Goal: Navigation & Orientation: Find specific page/section

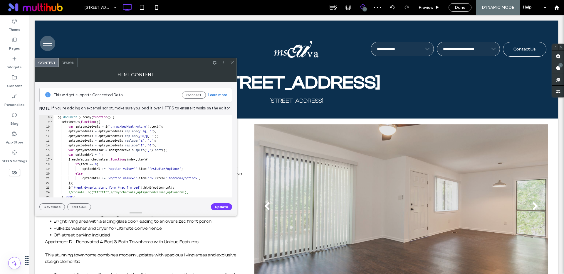
scroll to position [48, 0]
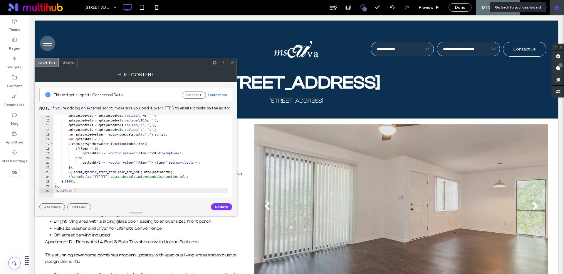
click at [556, 8] on icon at bounding box center [556, 7] width 5 height 5
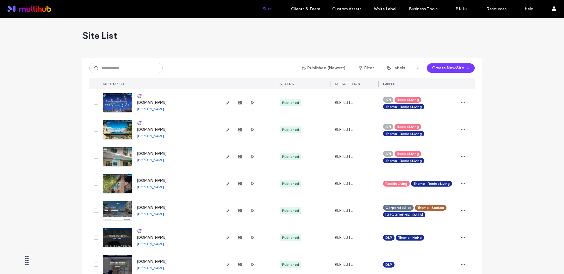
click at [139, 70] on input at bounding box center [125, 68] width 73 height 11
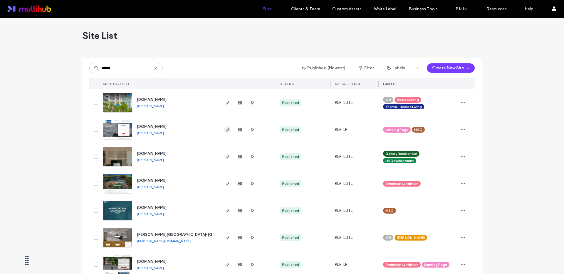
type input "******"
click at [226, 131] on icon "button" at bounding box center [227, 129] width 5 height 5
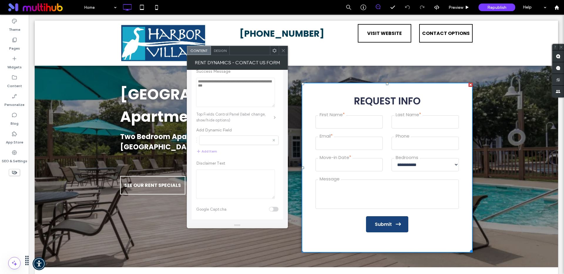
scroll to position [445, 0]
